Goal: Transaction & Acquisition: Purchase product/service

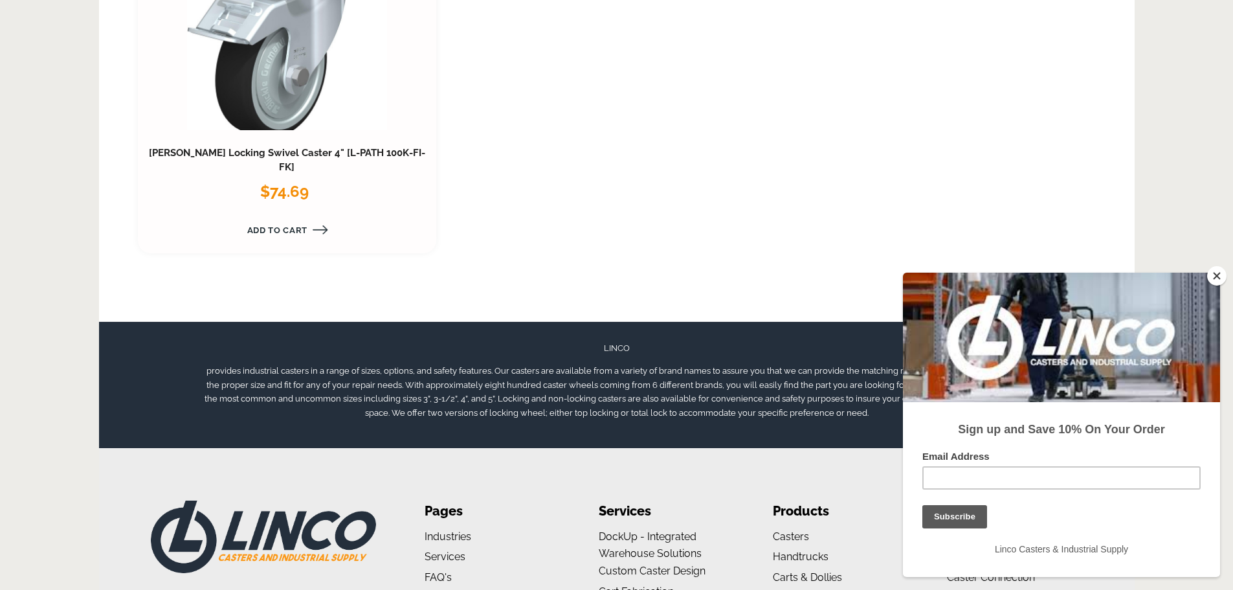
scroll to position [2066, 0]
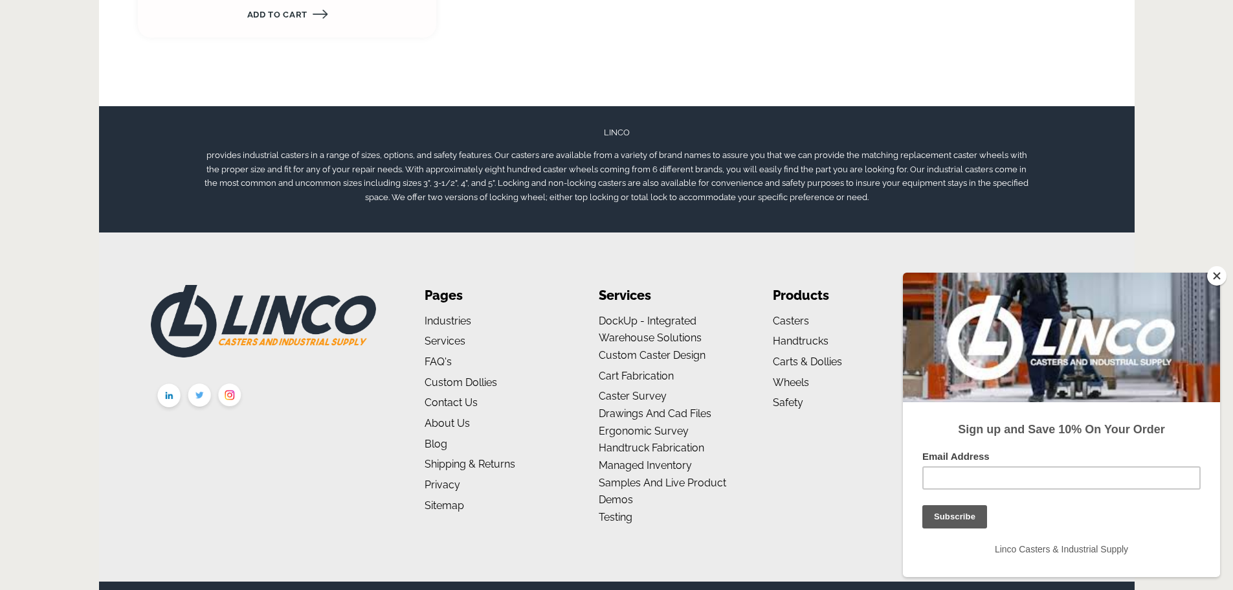
click at [1216, 276] on button "Close" at bounding box center [1216, 275] width 19 height 19
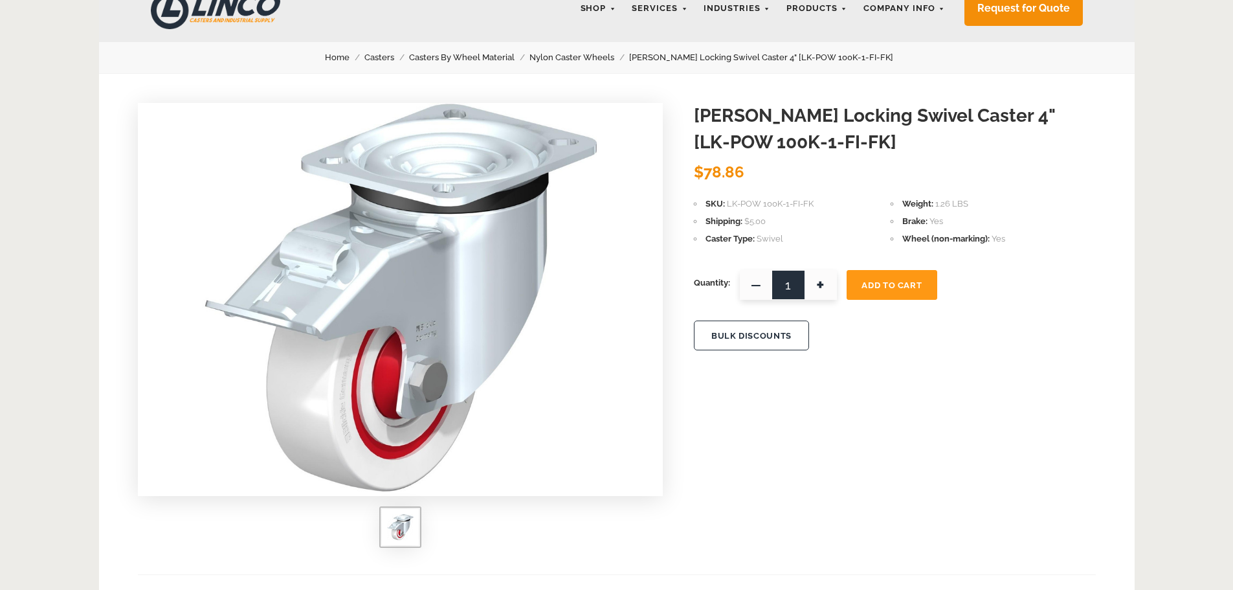
scroll to position [0, 0]
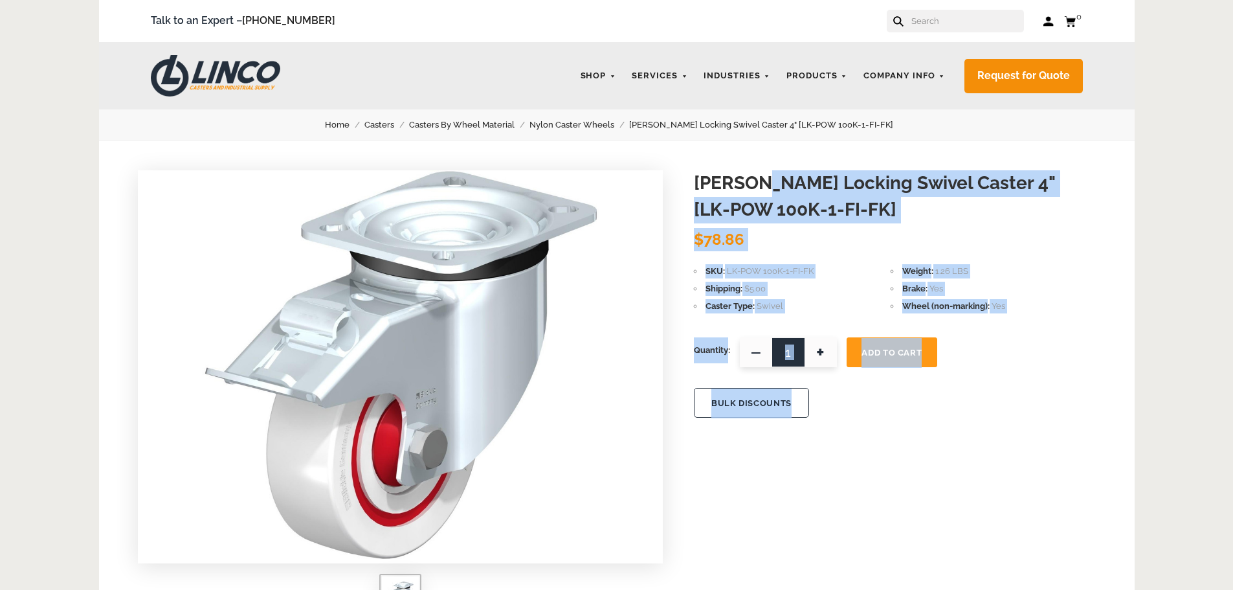
drag, startPoint x: 693, startPoint y: 181, endPoint x: 751, endPoint y: 183, distance: 58.3
click at [751, 183] on h1 "[PERSON_NAME] Locking Swivel Caster 4" [LK-POW 100K-1-FI-FK]" at bounding box center [895, 196] width 402 height 52
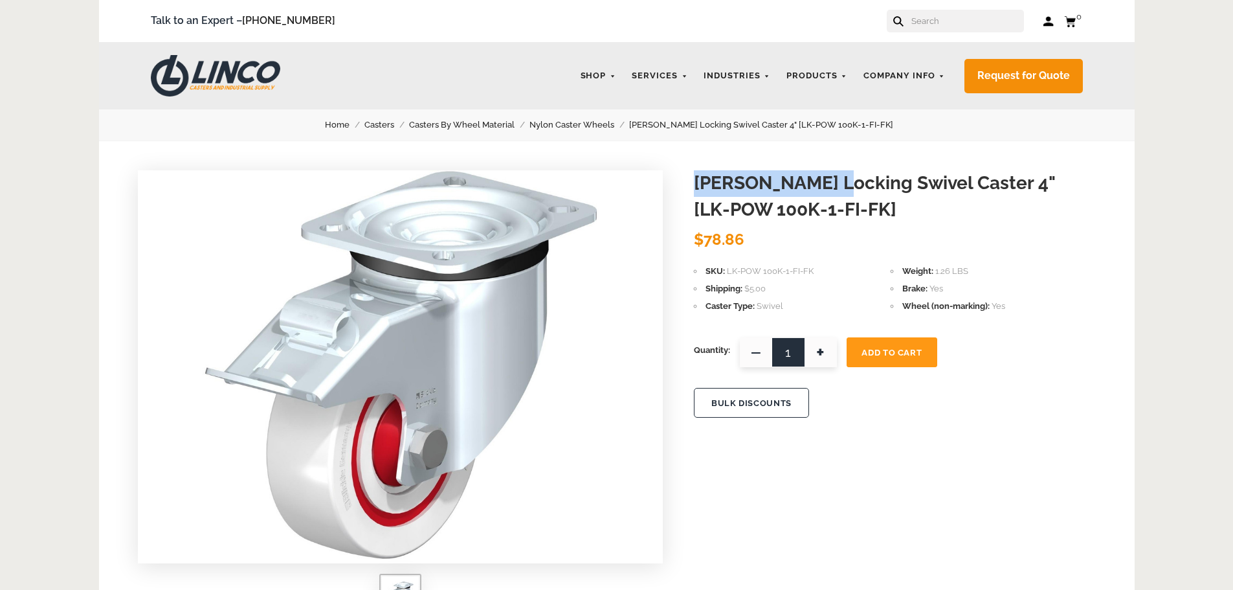
drag, startPoint x: 698, startPoint y: 184, endPoint x: 821, endPoint y: 179, distance: 123.7
click at [821, 179] on h1 "[PERSON_NAME] Locking Swivel Caster 4" [LK-POW 100K-1-FI-FK]" at bounding box center [895, 196] width 402 height 52
click at [786, 209] on h1 "[PERSON_NAME] Locking Swivel Caster 4" [LK-POW 100K-1-FI-FK]" at bounding box center [895, 196] width 402 height 52
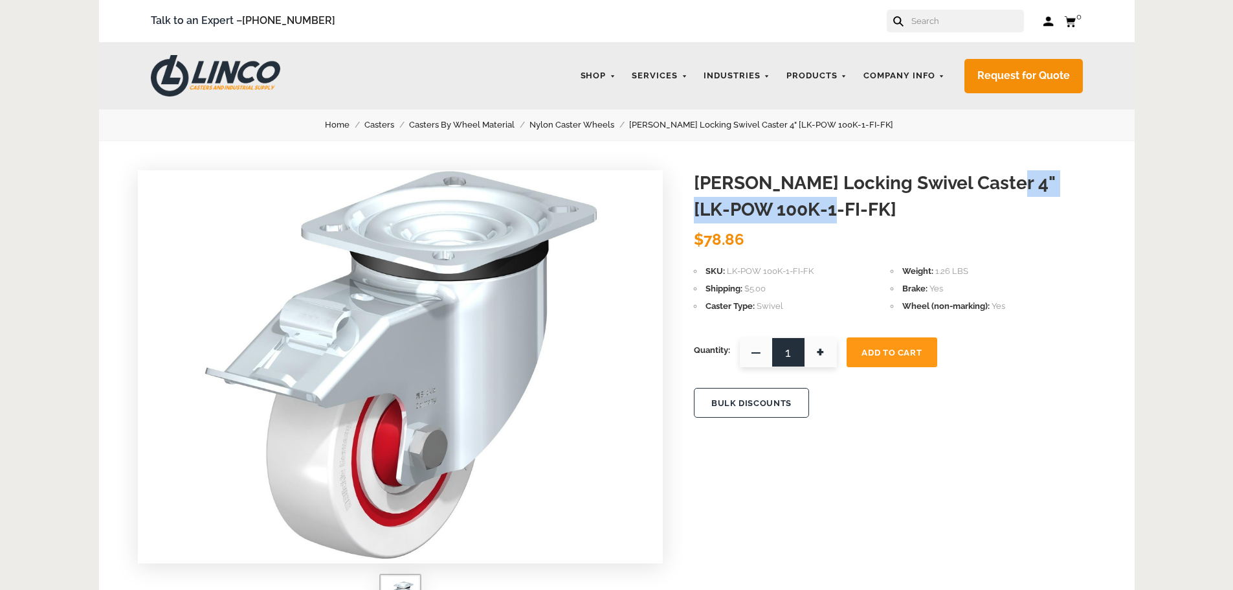
drag, startPoint x: 804, startPoint y: 204, endPoint x: 982, endPoint y: 178, distance: 179.9
click at [982, 178] on h1 "[PERSON_NAME] Locking Swivel Caster 4" [LK-POW 100K-1-FI-FK]" at bounding box center [895, 196] width 402 height 52
copy h1 "LK-POW 100K-1-FI-FK"
click at [745, 416] on button "BULK DISCOUNTS" at bounding box center [751, 403] width 115 height 30
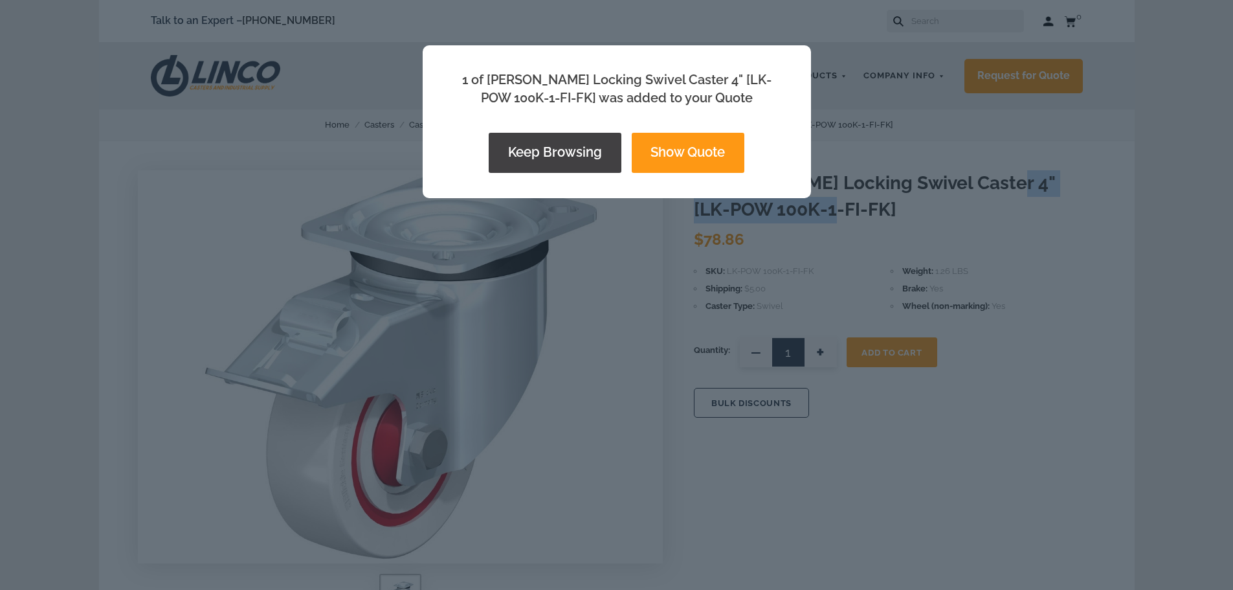
scroll to position [129, 0]
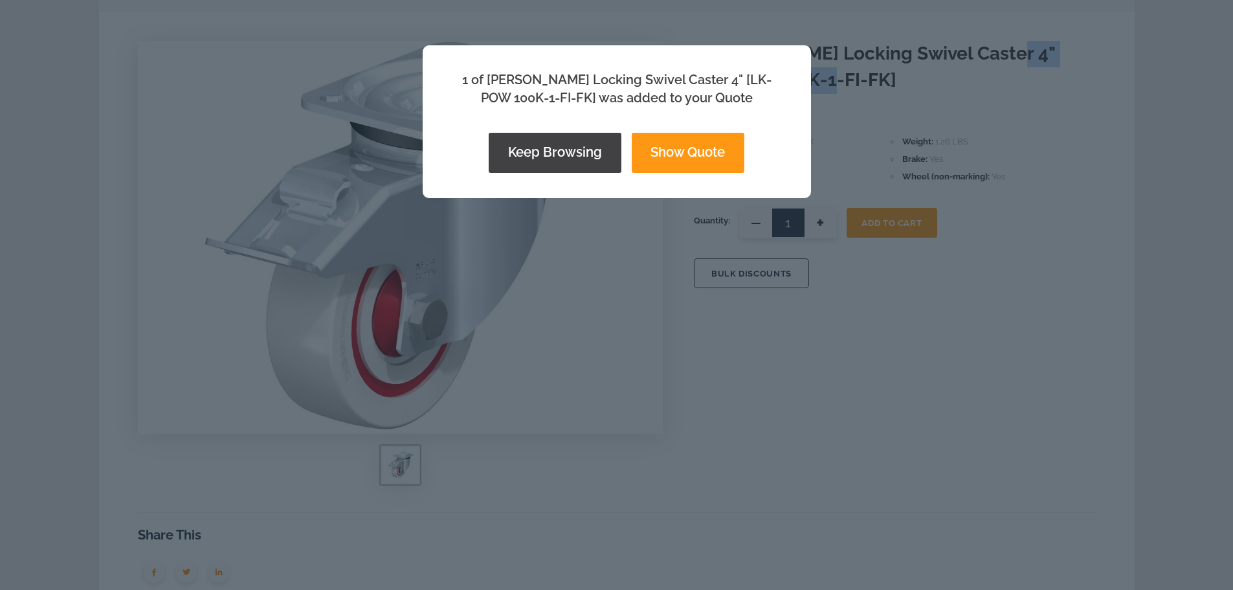
click at [664, 146] on button "Show Quote" at bounding box center [688, 153] width 113 height 40
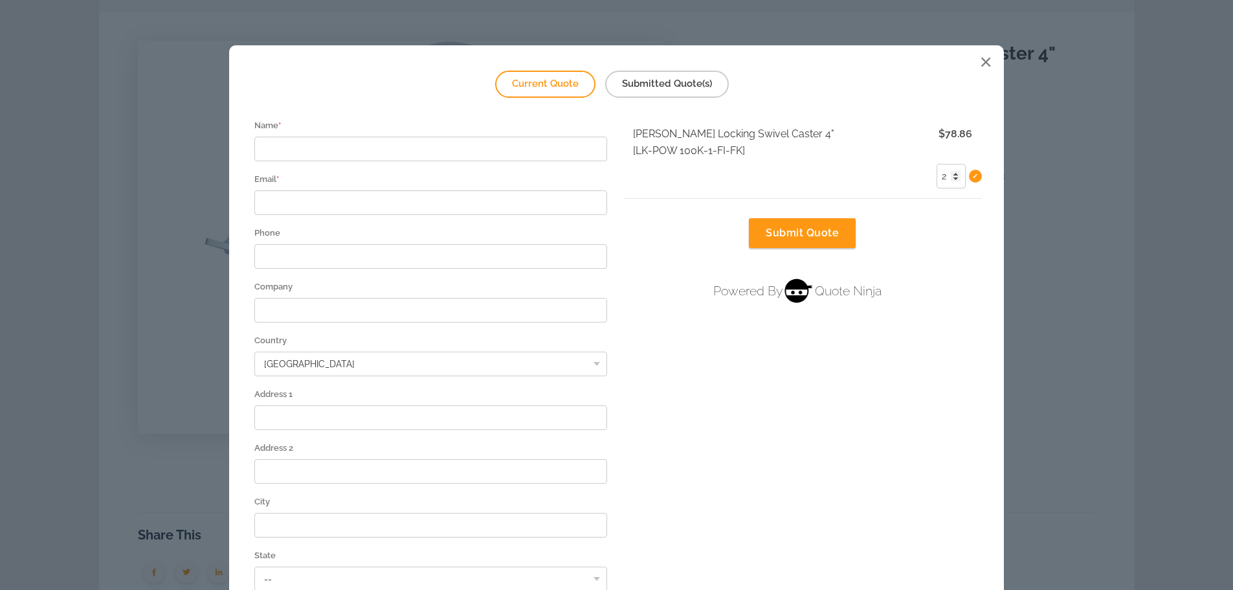
click at [951, 173] on input "2" at bounding box center [951, 176] width 29 height 25
click at [951, 173] on input "3" at bounding box center [951, 176] width 29 height 25
click at [951, 173] on input "4" at bounding box center [951, 176] width 29 height 25
click at [951, 173] on input "5" at bounding box center [951, 176] width 29 height 25
click at [951, 173] on input "6" at bounding box center [951, 176] width 29 height 25
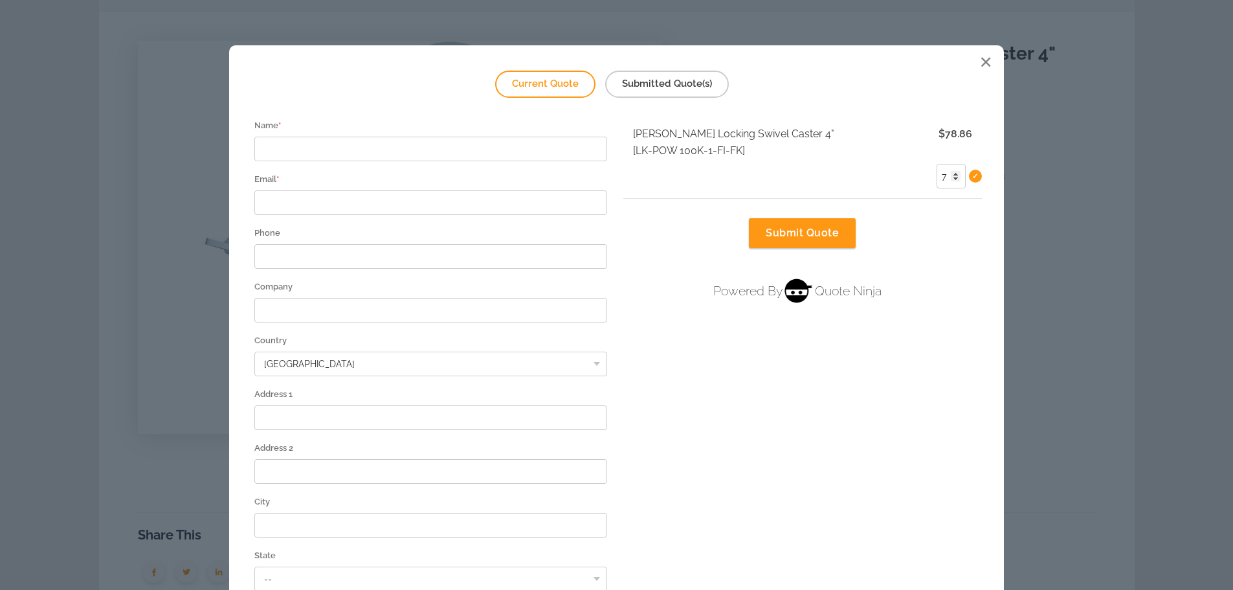
type input "7"
click at [951, 173] on input "7" at bounding box center [951, 176] width 29 height 25
click at [977, 56] on div at bounding box center [985, 63] width 23 height 23
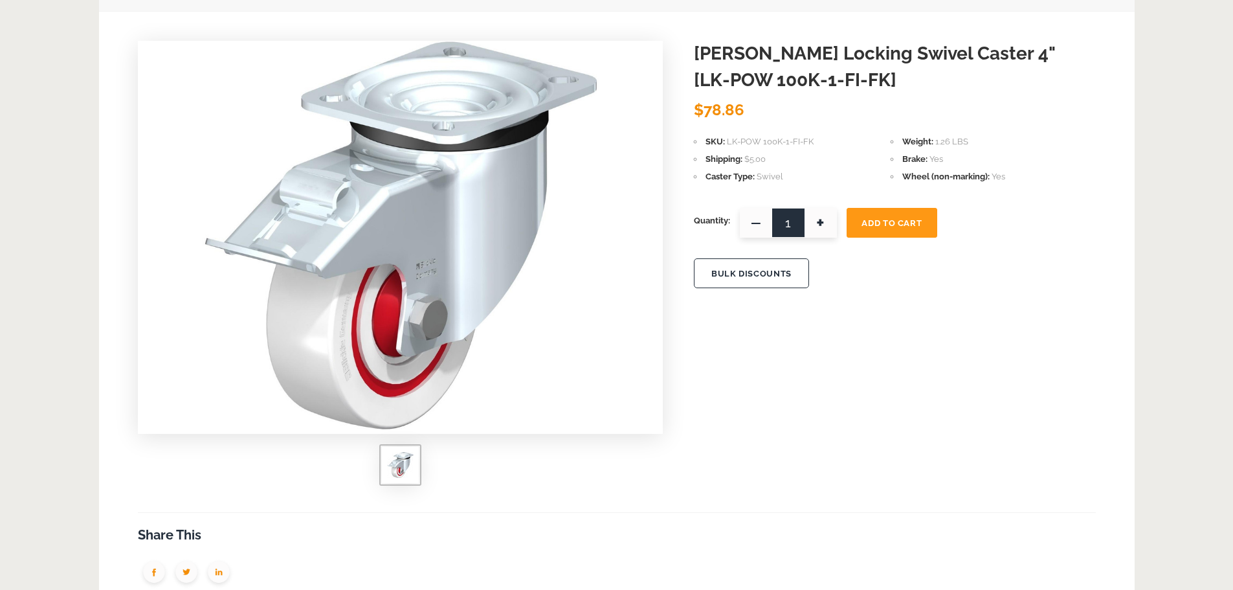
click at [891, 221] on span "Add To Cart" at bounding box center [891, 223] width 60 height 10
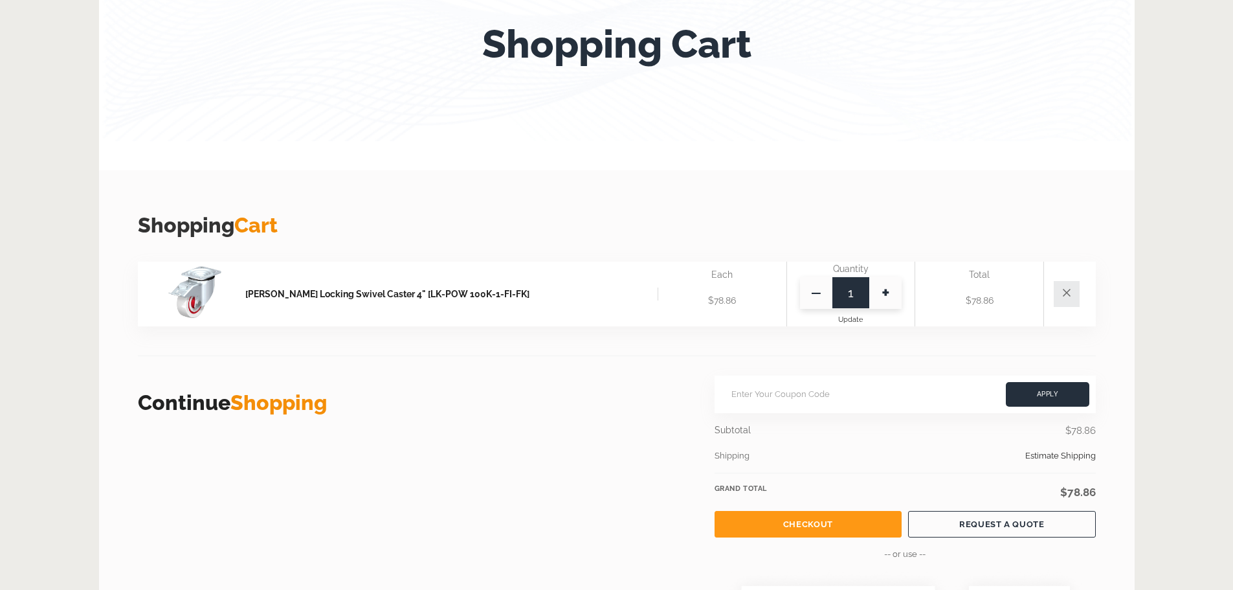
scroll to position [259, 0]
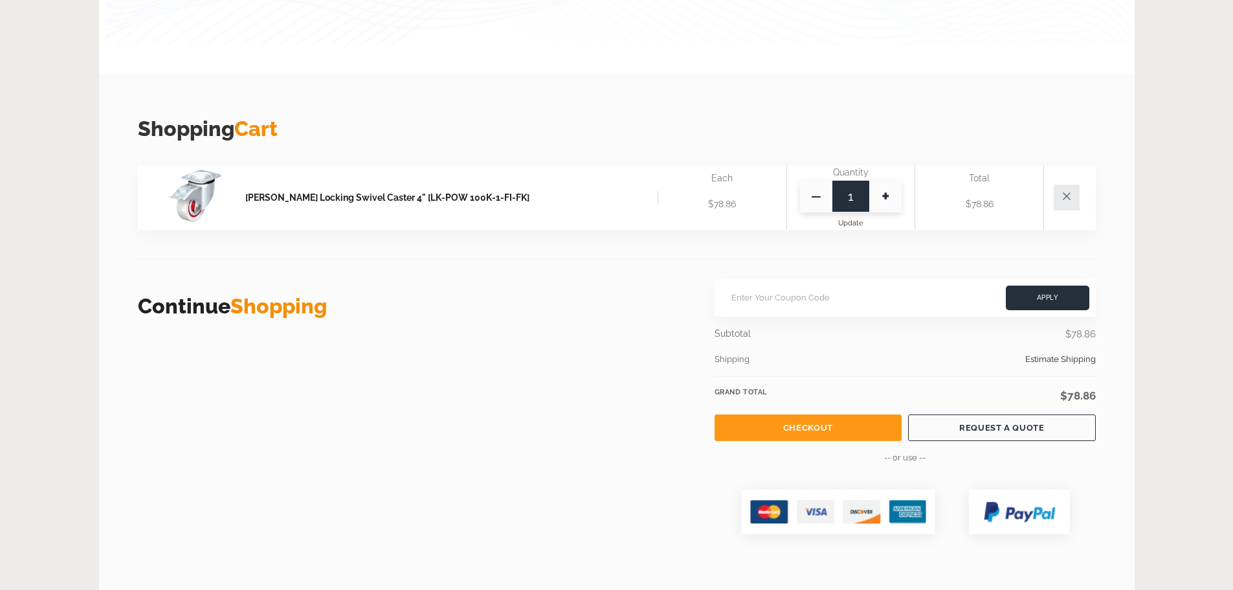
click at [799, 426] on link "Checkout" at bounding box center [808, 427] width 187 height 27
